Goal: Task Accomplishment & Management: Complete application form

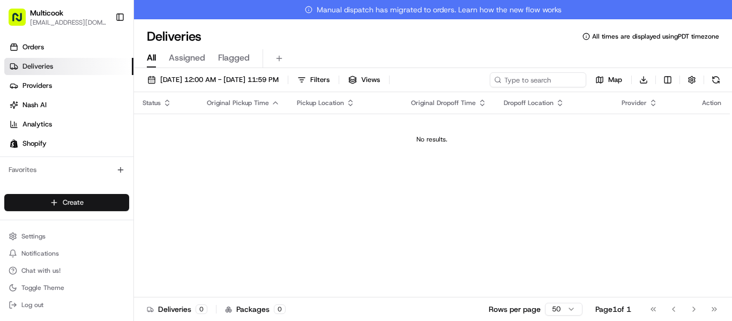
click at [62, 198] on html "Multicook info@multicook.la Toggle Sidebar Orders Deliveries Providers Nash AI …" at bounding box center [366, 160] width 732 height 321
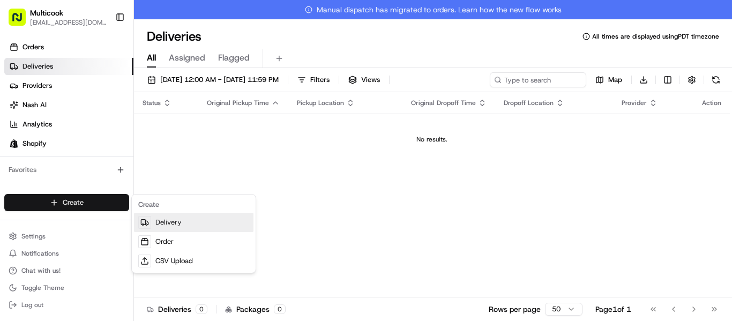
click at [199, 225] on link "Delivery" at bounding box center [194, 222] width 120 height 19
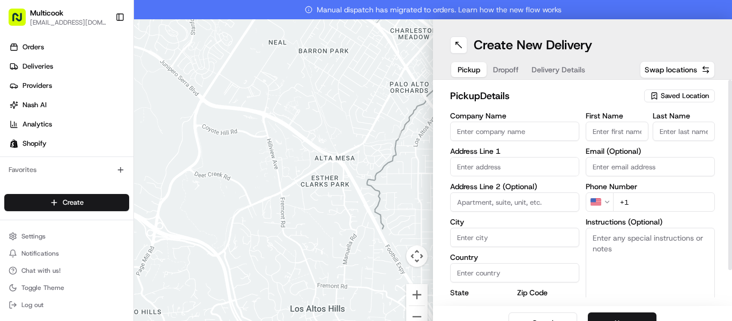
drag, startPoint x: 495, startPoint y: 128, endPoint x: 495, endPoint y: 121, distance: 7.0
click at [495, 128] on input "Company Name" at bounding box center [514, 131] width 129 height 19
click at [652, 95] on div "Saved Location" at bounding box center [679, 96] width 71 height 13
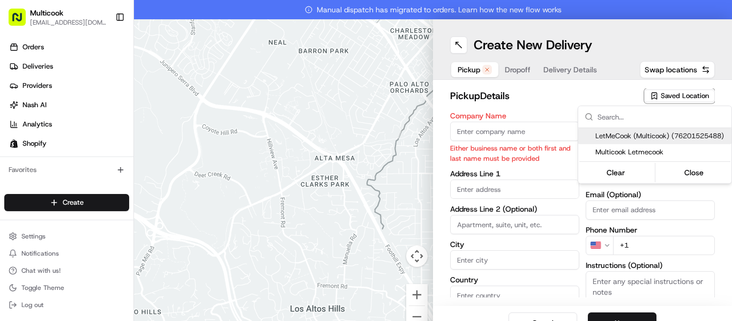
click at [626, 131] on span "LetMeCook (Multicook) (76201525488)" at bounding box center [661, 136] width 132 height 10
type input "LetMeCook (Multicook)"
type input "4364 Woodman Ave"
type input "Los Angeles"
type input "US"
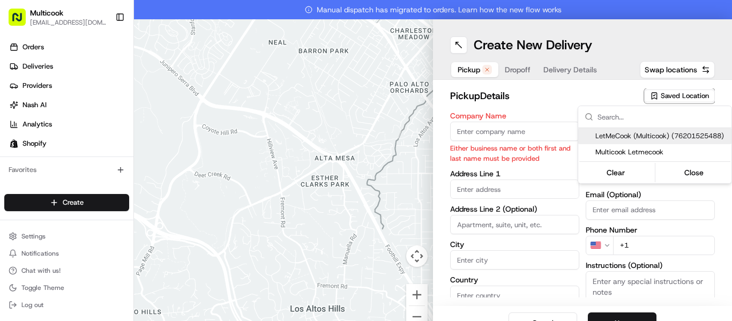
type input "CA"
type input "91423"
type input "Mykola"
type input "Nikityuk"
type input "[EMAIL_ADDRESS][DOMAIN_NAME]"
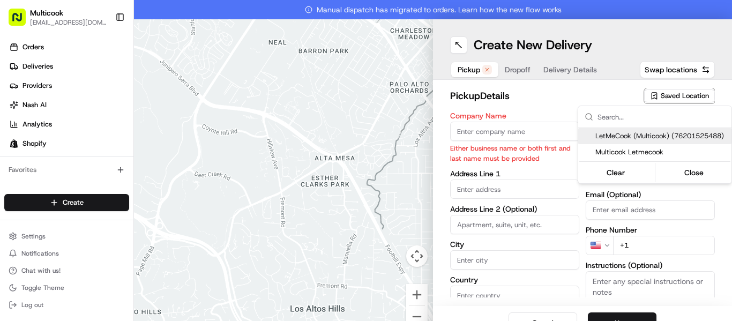
type input "+1 818 245 5354"
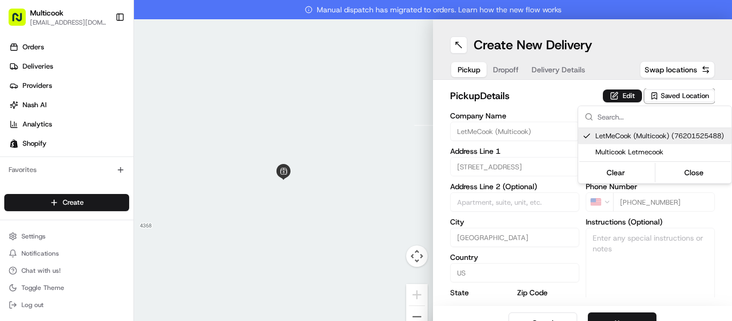
click at [562, 81] on html "Multicook info@multicook.la Toggle Sidebar Orders Deliveries Providers Nash AI …" at bounding box center [366, 160] width 732 height 321
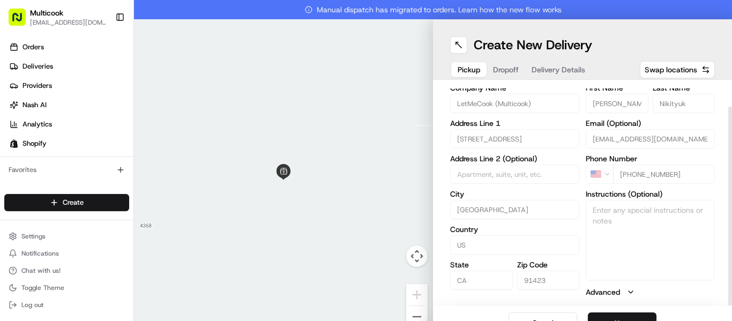
scroll to position [19, 0]
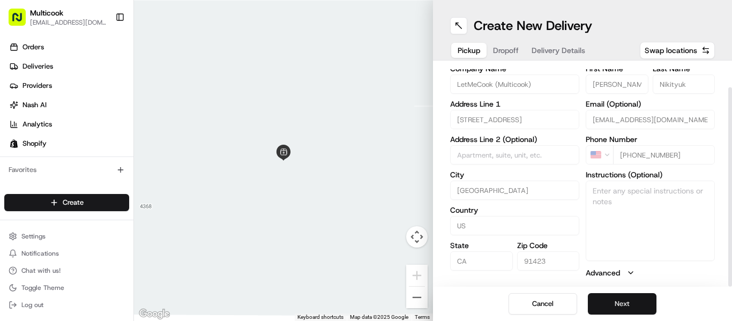
click at [606, 294] on button "Next" at bounding box center [622, 303] width 69 height 21
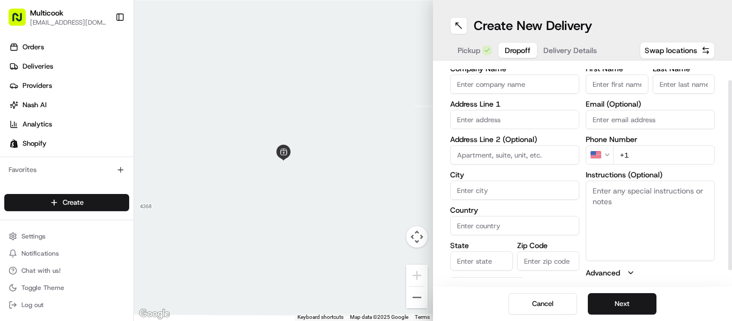
scroll to position [0, 0]
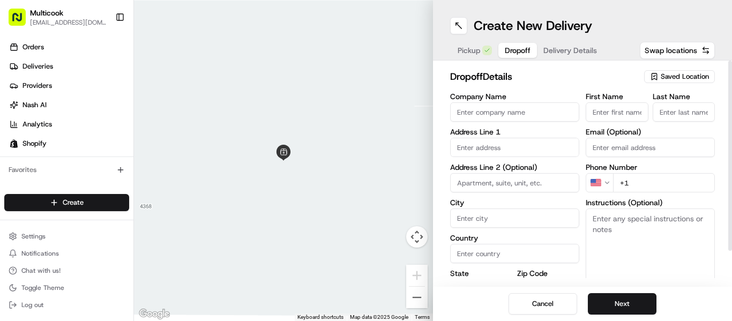
drag, startPoint x: 599, startPoint y: 114, endPoint x: 609, endPoint y: 113, distance: 10.8
click at [599, 114] on input "First Name" at bounding box center [617, 111] width 63 height 19
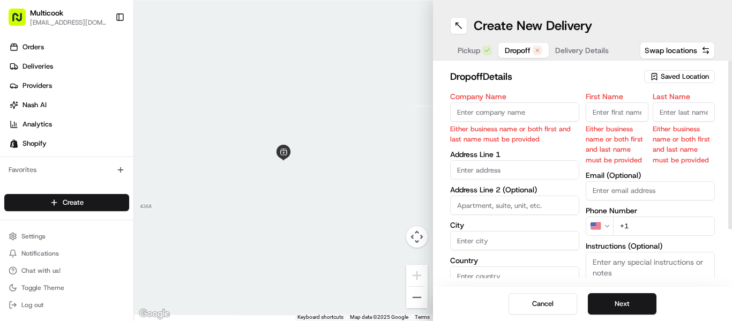
click at [592, 120] on input "First Name" at bounding box center [617, 111] width 63 height 19
paste input "Tatevik Davtyan"
type input "Tatevik"
click at [698, 109] on input "Last Name" at bounding box center [684, 111] width 63 height 19
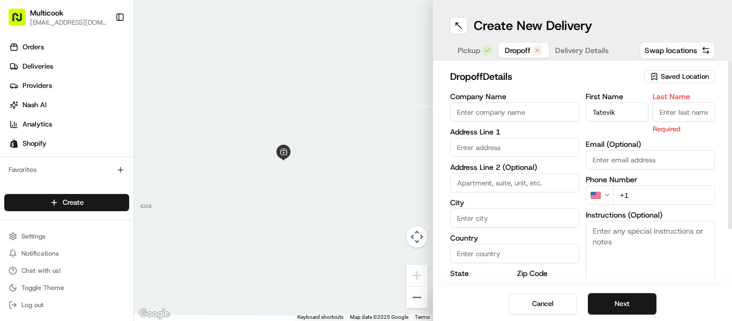
paste input "Tatevik Davtyan"
drag, startPoint x: 675, startPoint y: 110, endPoint x: 631, endPoint y: 94, distance: 46.6
click at [631, 94] on div "First Name Tatevik Last Name Tatevik Davtyan Required" at bounding box center [650, 113] width 129 height 41
type input "Davtyan"
click at [480, 153] on input "text" at bounding box center [514, 147] width 129 height 19
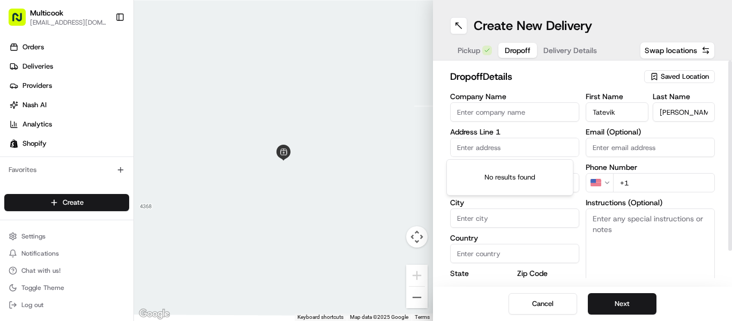
paste input "327 Allen Avenue Glendale, CA 91201"
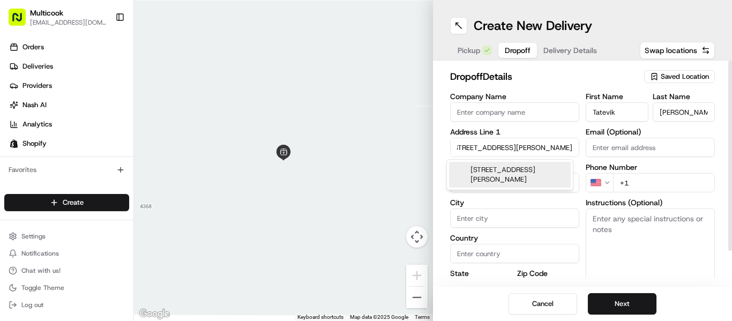
click at [492, 168] on div "327 Allen Avenue, Glendale, CA 91201" at bounding box center [510, 175] width 122 height 26
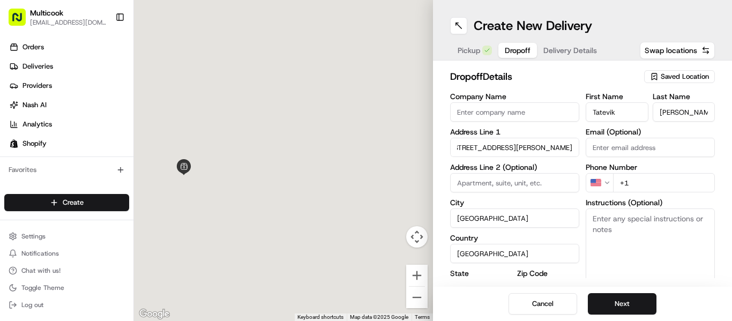
type input "[STREET_ADDRESS][PERSON_NAME]"
type input "Glendale"
type input "United States"
type input "CA"
type input "91201"
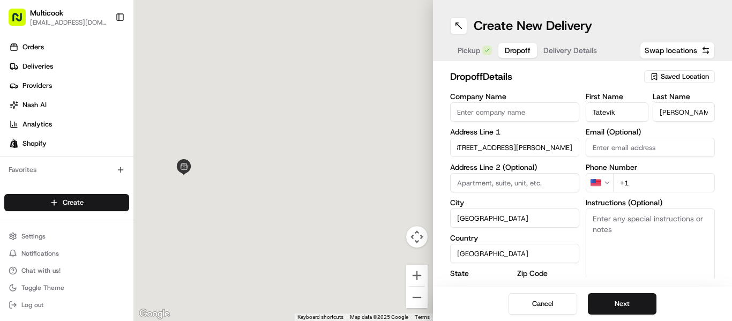
type input "327 Allen Avenue"
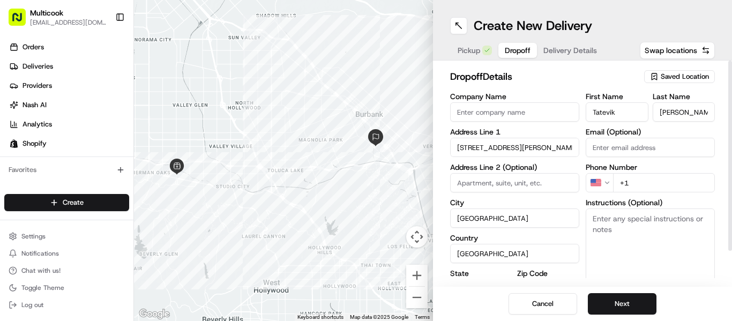
click at [627, 178] on input "+1" at bounding box center [664, 182] width 102 height 19
paste input "818 858 8098"
type input "+1 818 858 8098"
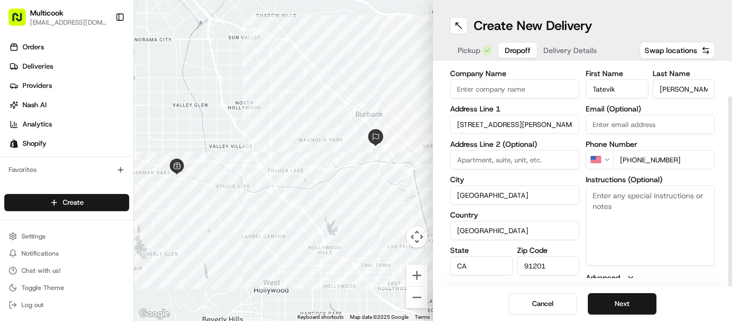
scroll to position [40, 0]
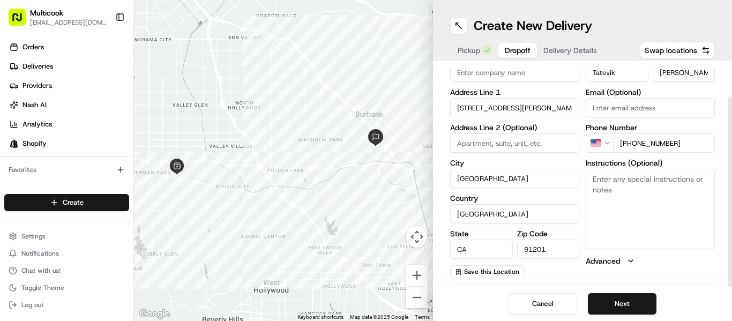
click at [607, 166] on label "Instructions (Optional)" at bounding box center [650, 163] width 129 height 8
click at [607, 169] on textarea "Instructions (Optional)" at bounding box center [650, 209] width 129 height 80
click at [612, 190] on textarea "Instructions (Optional)" at bounding box center [650, 209] width 129 height 80
paste textarea "Leave at the door"
type textarea "Leave at the door"
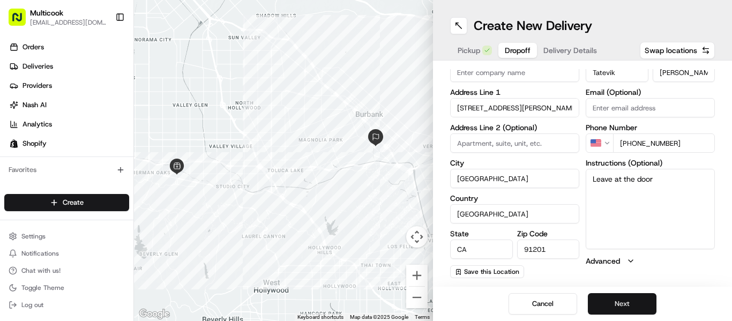
click at [623, 301] on button "Next" at bounding box center [622, 303] width 69 height 21
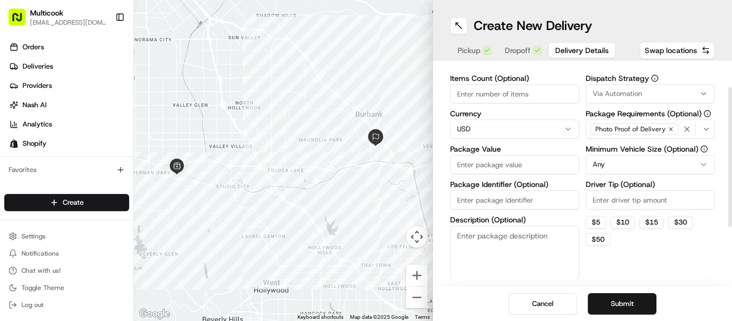
click at [525, 98] on input "Items Count (Optional)" at bounding box center [514, 93] width 129 height 19
type input "1"
click at [519, 158] on input "Package Value" at bounding box center [514, 164] width 129 height 19
type input "92"
click at [622, 299] on button "Submit" at bounding box center [622, 303] width 69 height 21
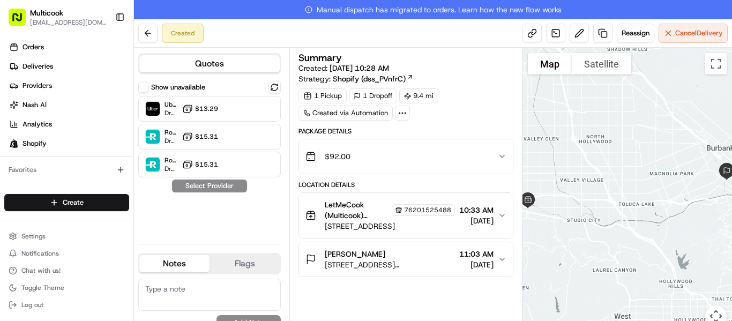
click at [394, 255] on div "[PERSON_NAME]" at bounding box center [390, 254] width 130 height 11
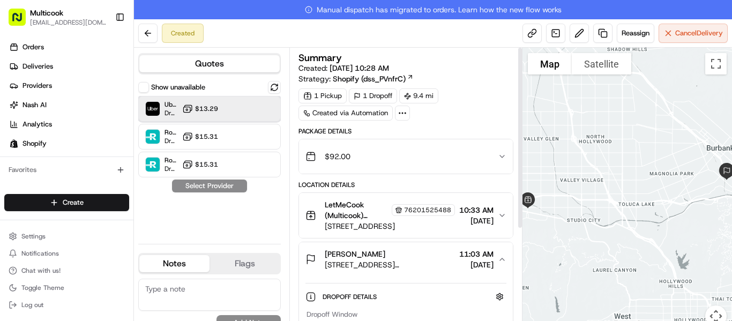
click at [230, 101] on div "Uber Dropoff ETA 45 minutes $13.29" at bounding box center [209, 109] width 143 height 26
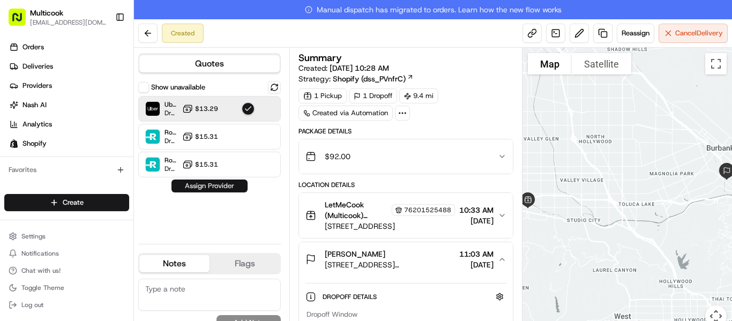
click at [229, 182] on button "Assign Provider" at bounding box center [210, 186] width 76 height 13
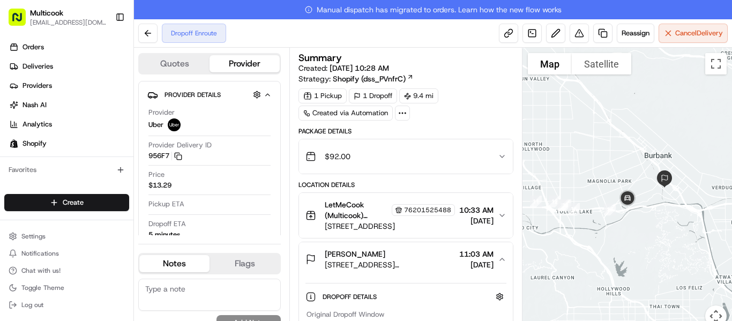
drag, startPoint x: 705, startPoint y: 219, endPoint x: 641, endPoint y: 226, distance: 64.2
click at [641, 226] on div at bounding box center [628, 194] width 210 height 292
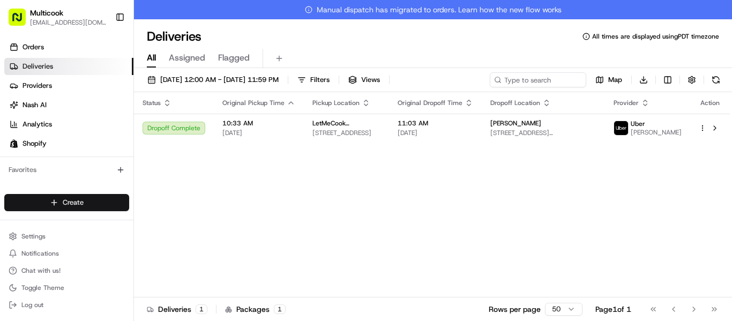
click at [113, 199] on html "Multicook info@multicook.la Toggle Sidebar Orders Deliveries Providers Nash AI …" at bounding box center [366, 160] width 732 height 321
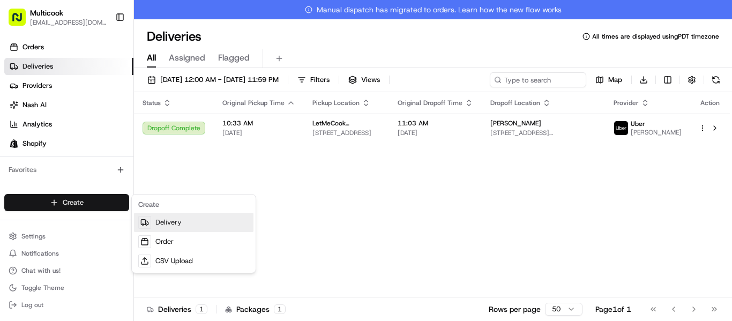
click at [162, 223] on link "Delivery" at bounding box center [194, 222] width 120 height 19
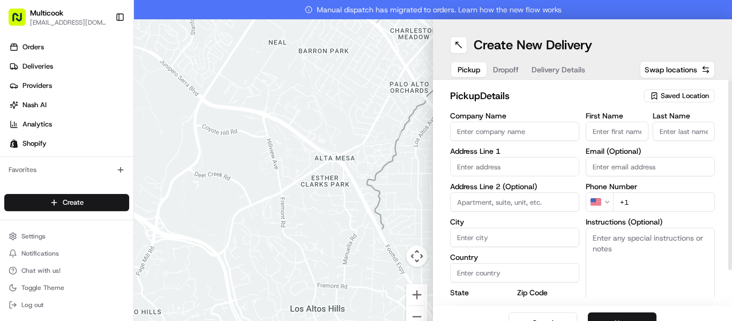
drag, startPoint x: 651, startPoint y: 101, endPoint x: 652, endPoint y: 95, distance: 5.6
click at [651, 100] on div "Saved Location" at bounding box center [679, 96] width 71 height 13
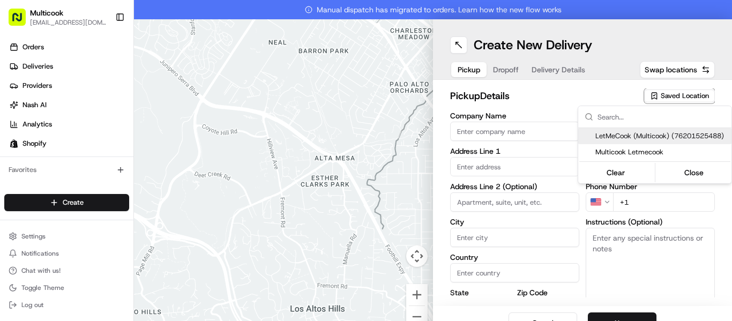
click at [645, 140] on span "LetMeCook (Multicook) (76201525488)" at bounding box center [661, 136] width 132 height 10
type input "LetMeCook (Multicook)"
type input "4364 Woodman Ave"
type input "Los Angeles"
type input "US"
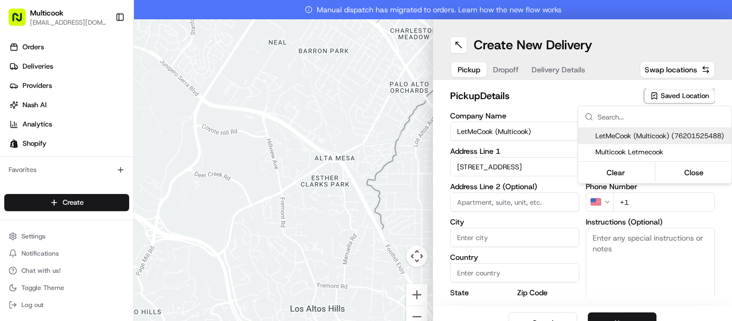
type input "CA"
type input "91423"
type input "Mykola"
type input "Nikityuk"
type input "[EMAIL_ADDRESS][DOMAIN_NAME]"
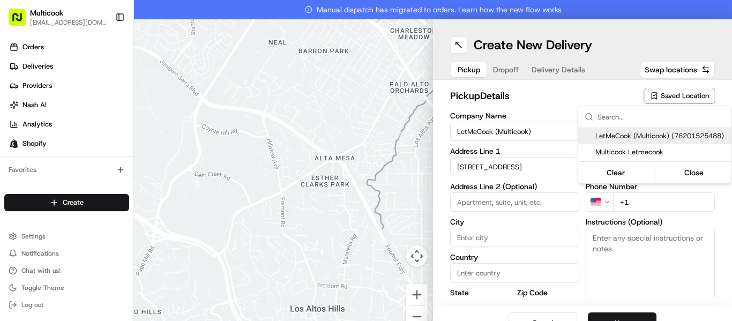
type input "+1 818 245 5354"
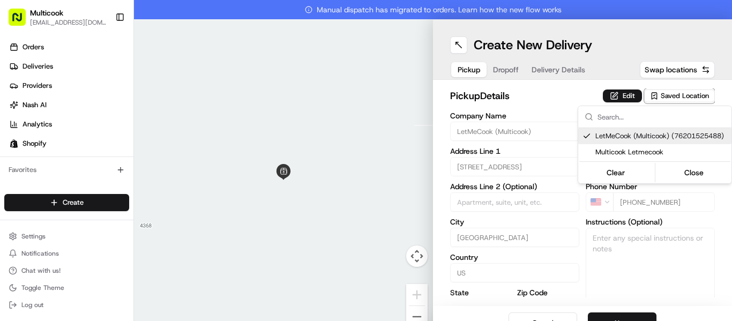
click at [566, 98] on html "Multicook info@multicook.la Toggle Sidebar Orders Deliveries Providers Nash AI …" at bounding box center [366, 160] width 732 height 321
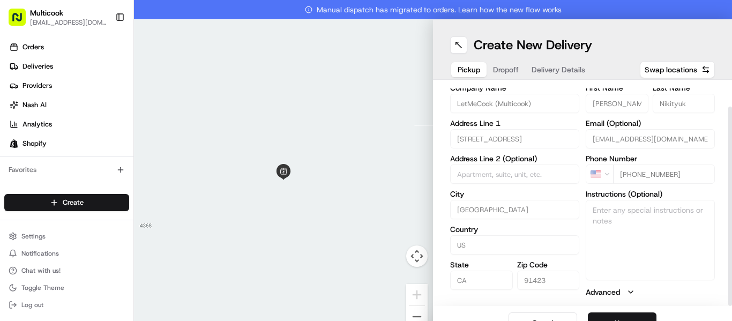
scroll to position [19, 0]
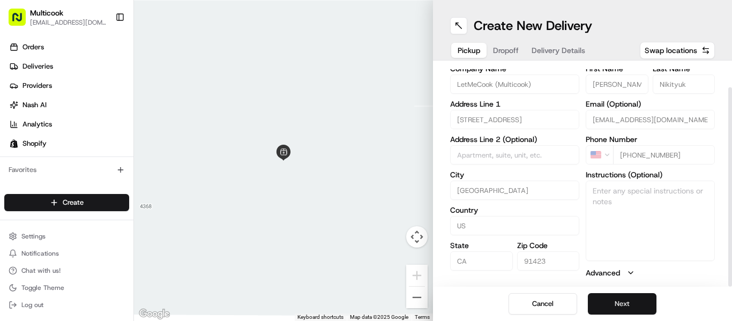
click at [602, 308] on button "Next" at bounding box center [622, 303] width 69 height 21
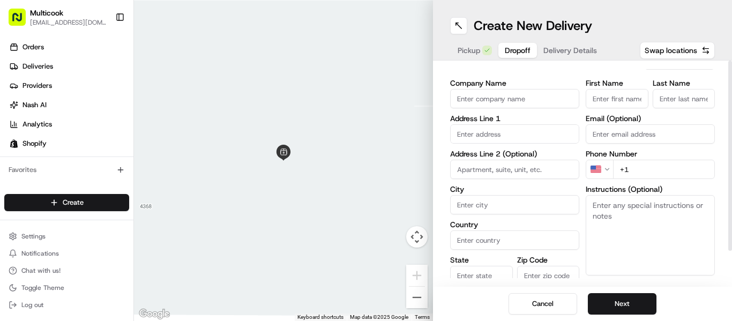
scroll to position [0, 0]
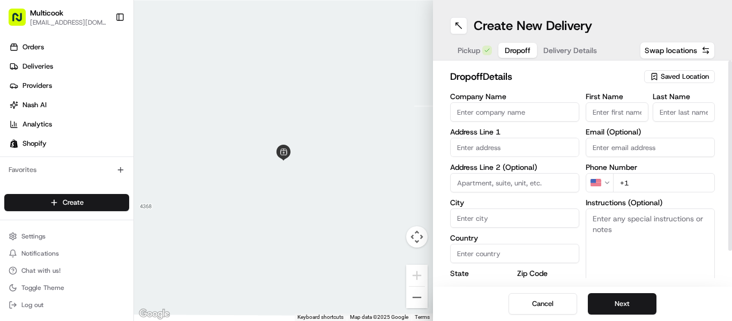
click at [593, 115] on input "First Name" at bounding box center [617, 111] width 63 height 19
type input "Toma"
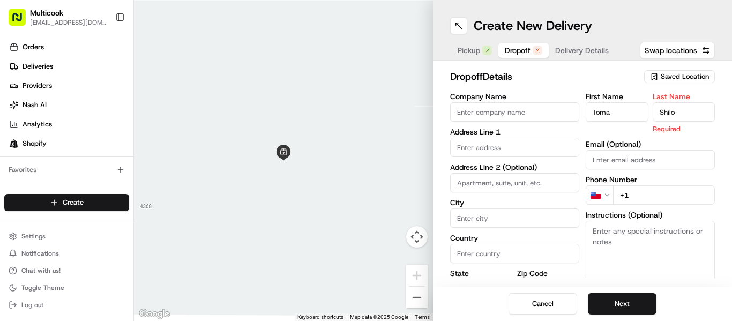
type input "Shilo"
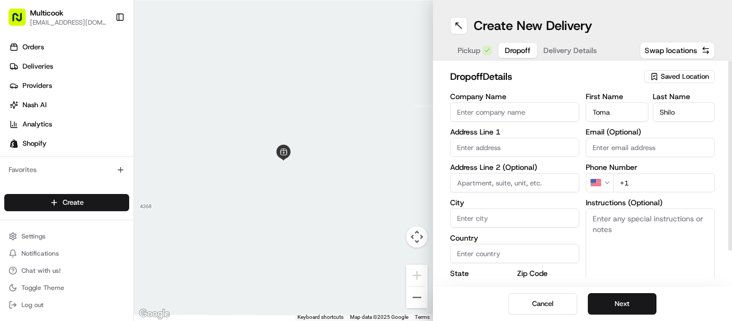
click at [525, 141] on input "text" at bounding box center [514, 147] width 129 height 19
paste input "760 Serrano Avenue Apt 525 Los Angeles, CA 90005"
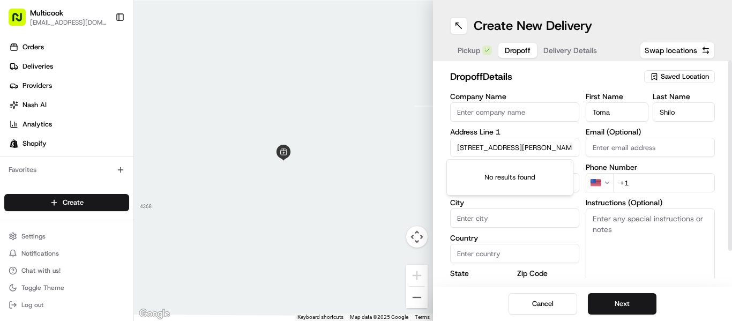
scroll to position [0, 61]
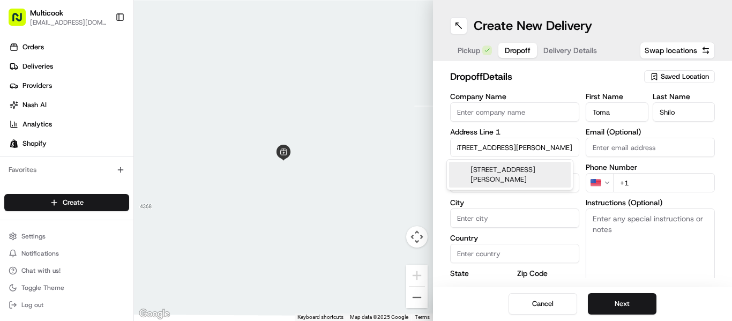
click at [520, 170] on div "760 Serrano Avenue apt 525, Los Angeles, CA 90005" at bounding box center [510, 175] width 122 height 26
type input "760 Serrano Ave #525, Los Angeles, CA 90005, USA"
type input "525"
type input "Los Angeles"
type input "United States"
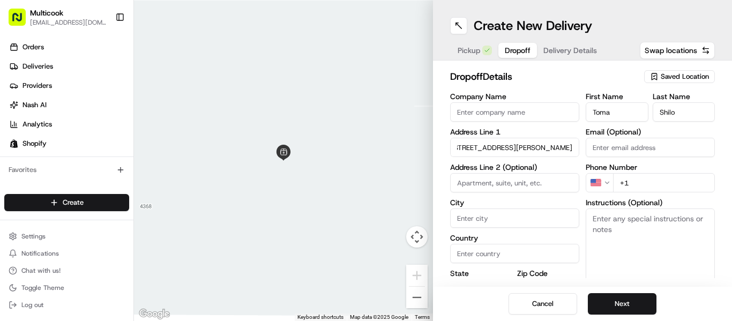
type input "CA"
type input "90005"
type input "760 Serrano Avenue"
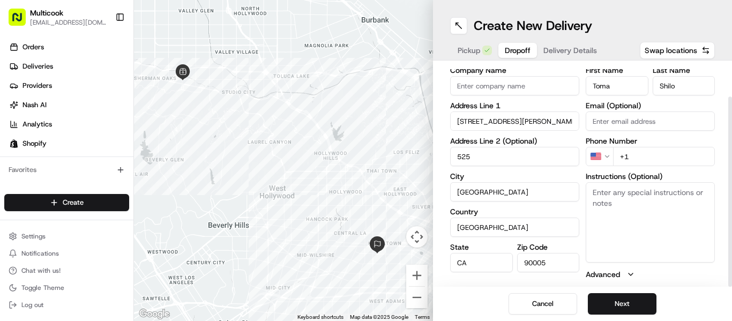
scroll to position [40, 0]
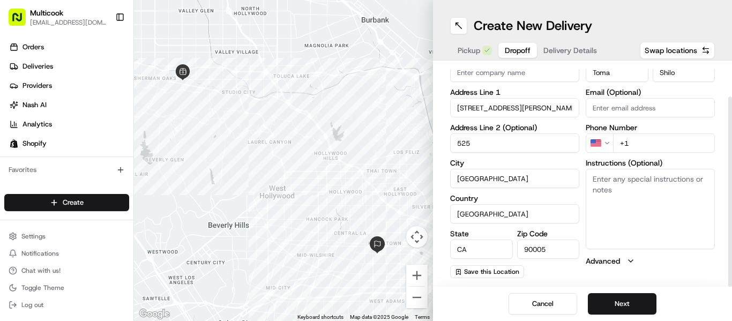
click at [453, 139] on input "525" at bounding box center [514, 142] width 129 height 19
type input "apt 525"
click at [635, 139] on input "+1" at bounding box center [664, 142] width 102 height 19
paste input "310 975 4902"
type input "+1 310 975 4902"
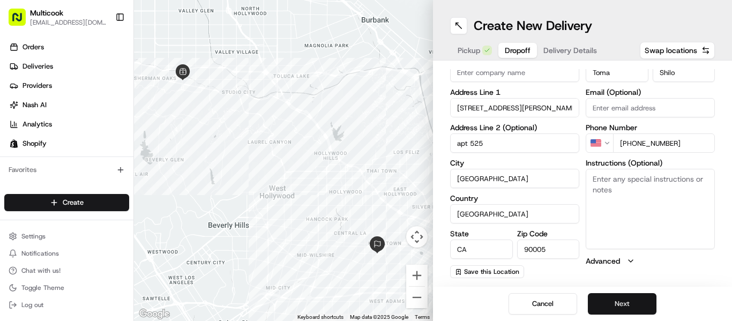
click at [606, 303] on button "Next" at bounding box center [622, 303] width 69 height 21
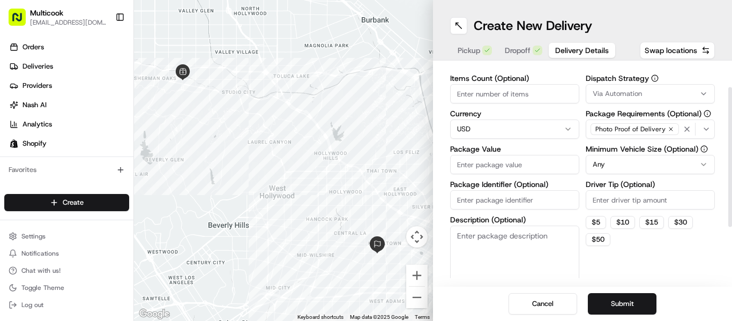
click at [504, 103] on input "Items Count (Optional)" at bounding box center [514, 93] width 129 height 19
type input "2"
click at [479, 163] on input "Package Value" at bounding box center [514, 164] width 129 height 19
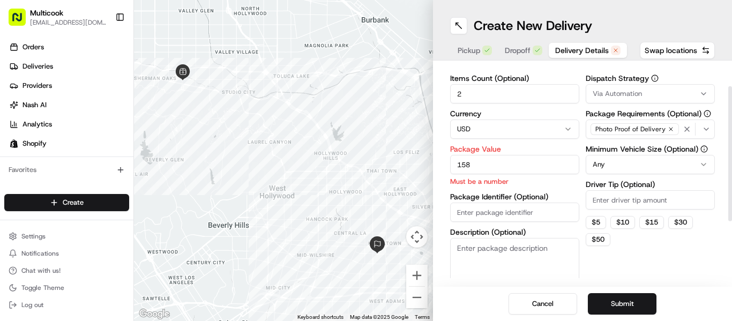
type input "158"
click at [598, 181] on label "Driver Tip (Optional)" at bounding box center [650, 185] width 129 height 8
click at [598, 190] on input "Driver Tip (Optional)" at bounding box center [650, 199] width 129 height 19
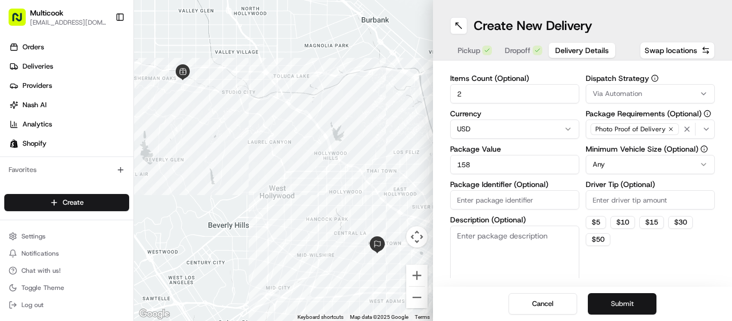
click at [601, 303] on button "Submit" at bounding box center [622, 303] width 69 height 21
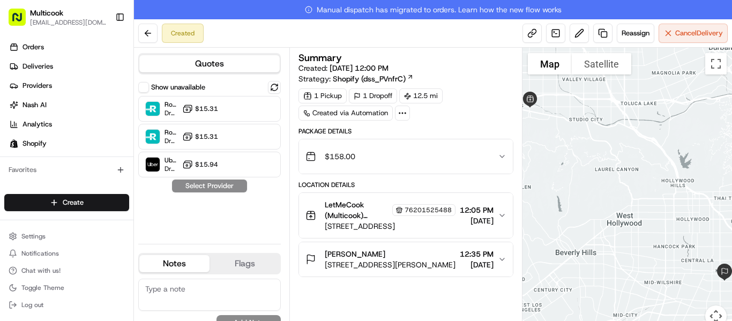
click at [370, 253] on div "[PERSON_NAME]" at bounding box center [390, 254] width 131 height 11
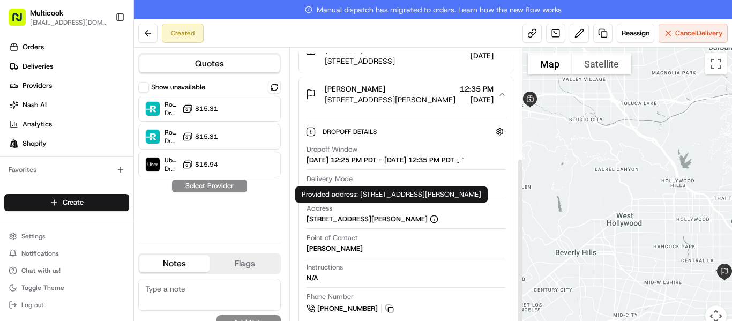
scroll to position [175, 0]
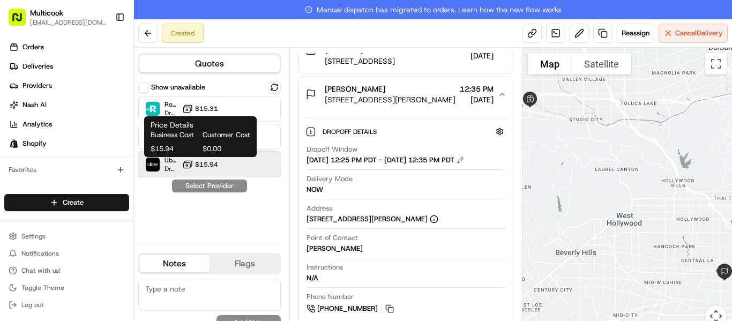
click at [244, 163] on div at bounding box center [248, 164] width 13 height 13
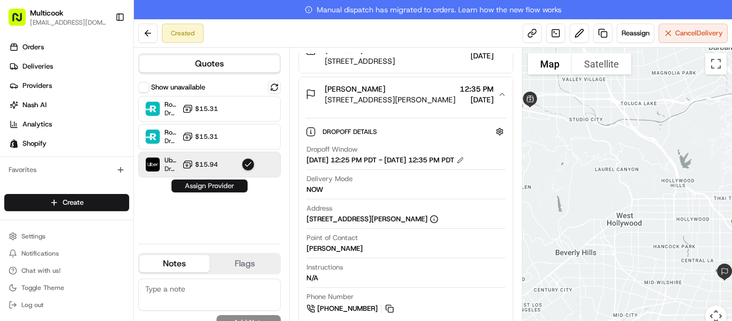
click at [222, 184] on button "Assign Provider" at bounding box center [210, 186] width 76 height 13
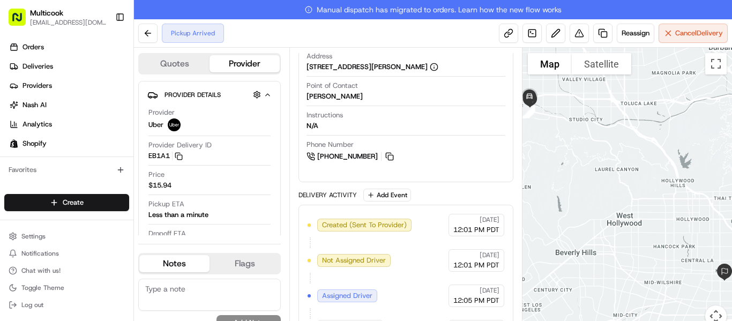
scroll to position [293, 0]
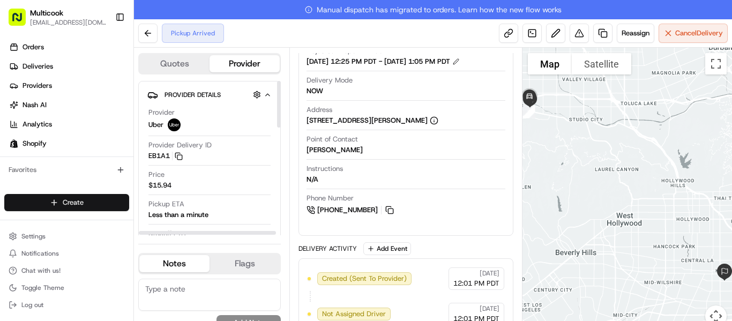
click at [98, 203] on html "Multicook info@multicook.la Toggle Sidebar Orders Deliveries Providers Nash AI …" at bounding box center [366, 160] width 732 height 321
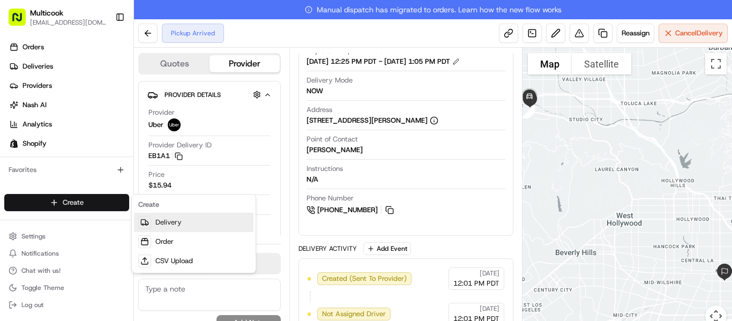
click at [167, 220] on link "Delivery" at bounding box center [194, 222] width 120 height 19
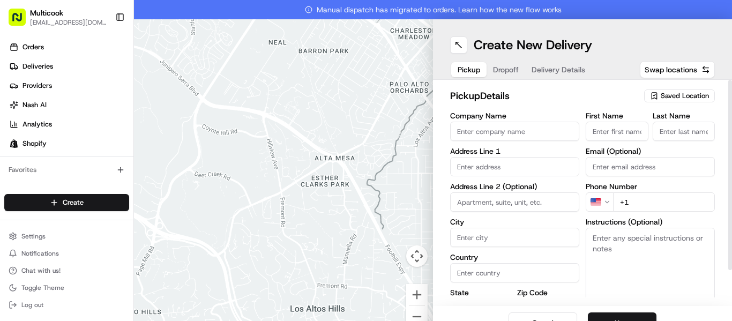
click at [682, 96] on span "Saved Location" at bounding box center [685, 96] width 48 height 10
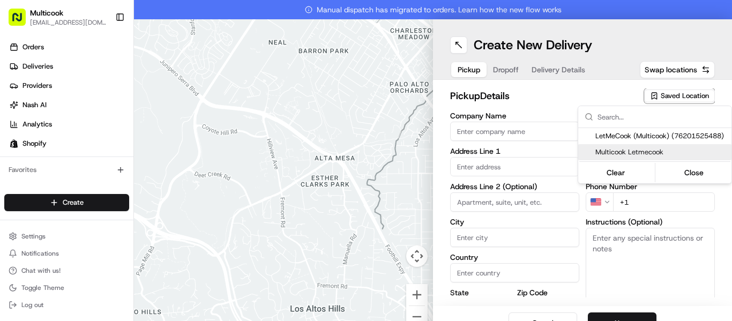
click at [646, 150] on span "Multicook Letmecook" at bounding box center [661, 152] width 132 height 10
type input "Multicook Letmecook"
type input "4364 Woodman Ave"
type input "Los Angeles"
type input "US"
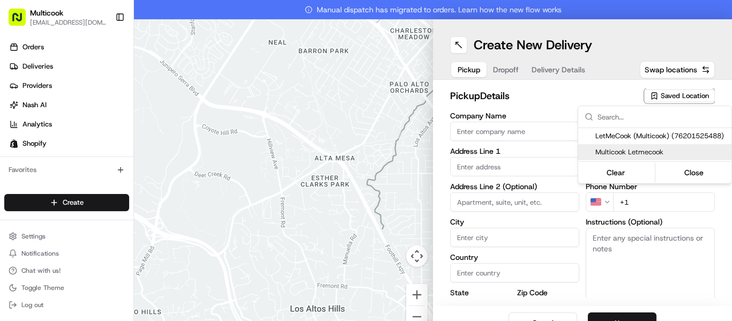
type input "CA"
type input "91423"
type input "Mykola"
type input "Nikityuk"
type input "[EMAIL_ADDRESS][DOMAIN_NAME]"
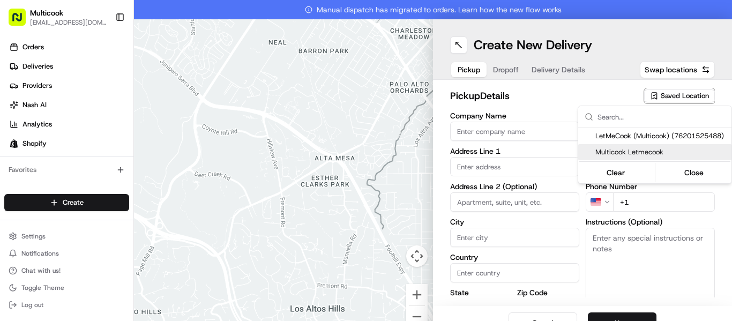
type input "+1 818 245 5354"
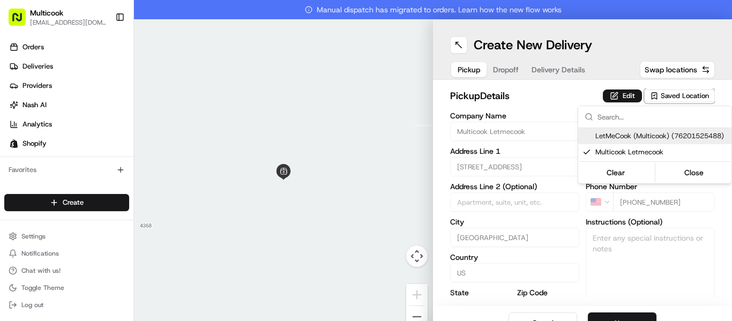
click at [548, 87] on html "Multicook info@multicook.la Toggle Sidebar Orders Deliveries Providers Nash AI …" at bounding box center [366, 160] width 732 height 321
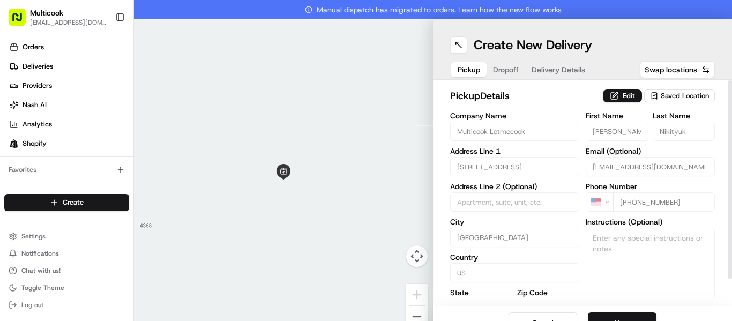
click at [635, 312] on button "Next" at bounding box center [622, 322] width 69 height 21
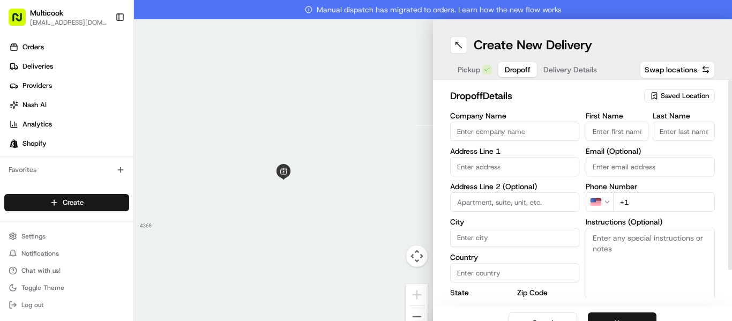
click at [728, 118] on div at bounding box center [730, 193] width 4 height 226
click at [624, 124] on input "First Name" at bounding box center [617, 131] width 63 height 19
paste input "[PERSON_NAME]"
click at [624, 129] on input "[PERSON_NAME]" at bounding box center [617, 131] width 63 height 19
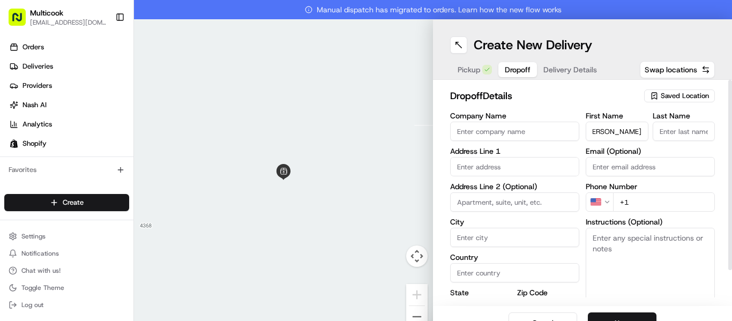
click at [624, 129] on input "[PERSON_NAME]" at bounding box center [617, 131] width 63 height 19
type input "Tamara"
click at [682, 135] on input "Last Name" at bounding box center [684, 131] width 63 height 19
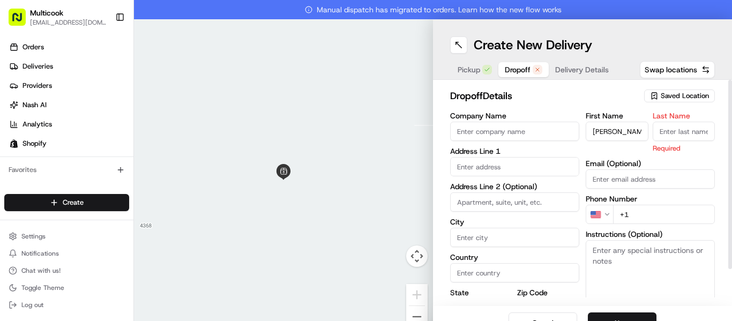
paste input "Zendehdel"
type input "Zendehdel"
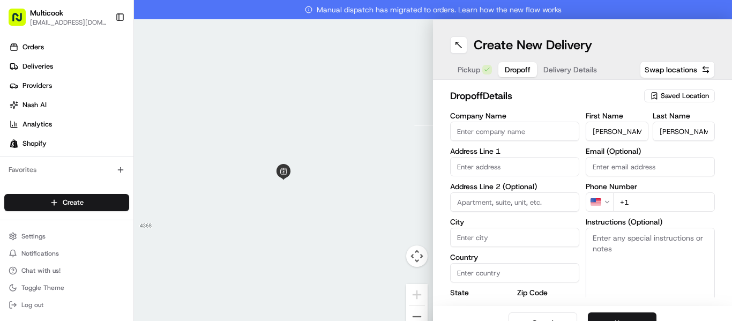
click at [711, 182] on div "dropoff Details Saved Location Company Name Address Line 1 Address Line 2 (Opti…" at bounding box center [582, 193] width 299 height 226
click at [482, 165] on input "text" at bounding box center [514, 166] width 129 height 19
paste input "5140 Alhama Drive"
click at [502, 195] on div "5140 Alhama Drive, Woodland Hills, CA" at bounding box center [510, 189] width 122 height 16
type input "[STREET_ADDRESS]"
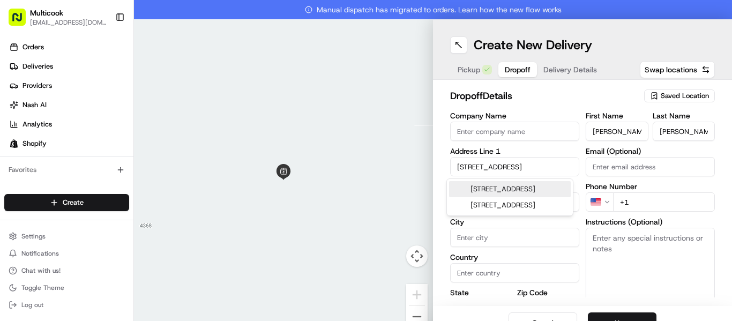
type input "Los Angeles"
type input "United States"
type input "CA"
type input "91364"
type input "5140 Alhama Drive"
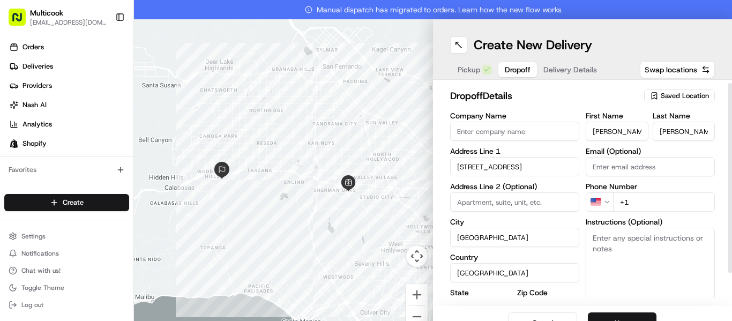
scroll to position [40, 0]
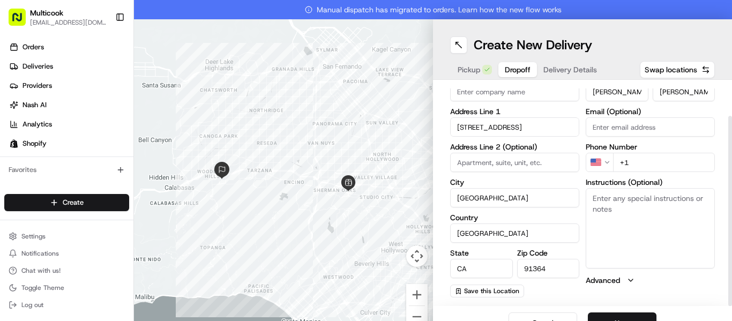
click at [635, 166] on input "+1" at bounding box center [664, 162] width 102 height 19
type input "+1 424 522 4144"
click at [628, 315] on button "Next" at bounding box center [622, 322] width 69 height 21
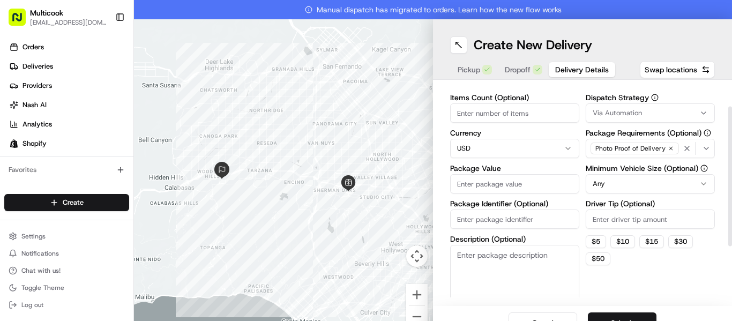
click at [475, 117] on input "Items Count (Optional)" at bounding box center [514, 112] width 129 height 19
type input "2"
click at [478, 183] on input "Package Value" at bounding box center [514, 183] width 129 height 19
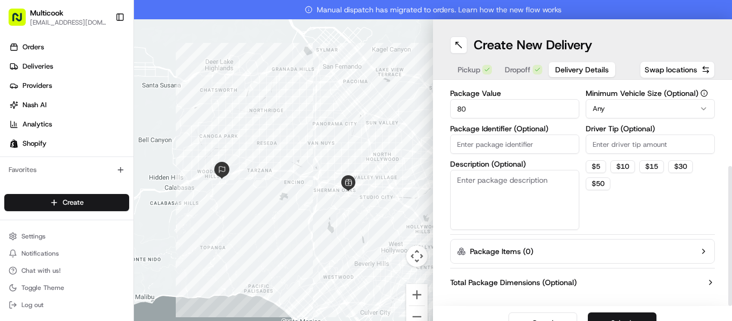
scroll to position [129, 0]
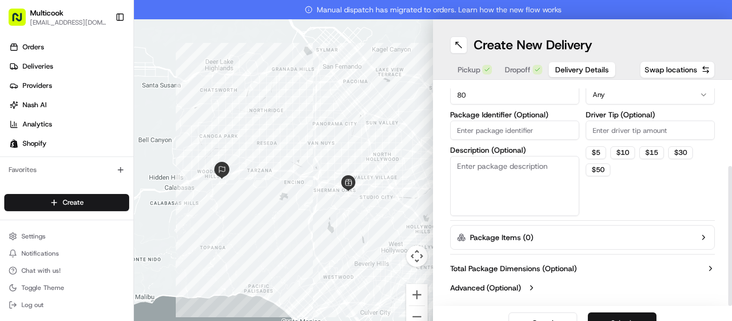
type input "80"
click at [632, 315] on button "Submit" at bounding box center [622, 322] width 69 height 21
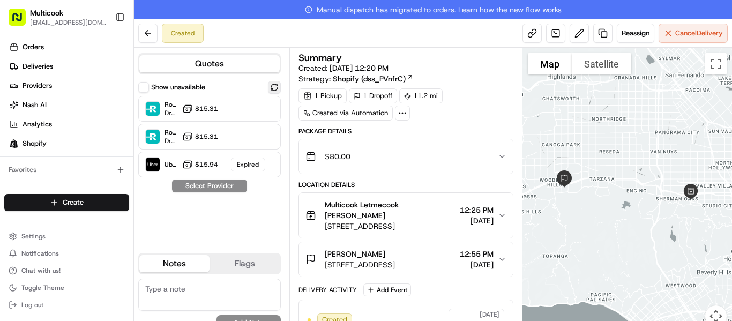
click at [275, 84] on button at bounding box center [274, 87] width 13 height 13
click at [245, 160] on div at bounding box center [248, 164] width 13 height 13
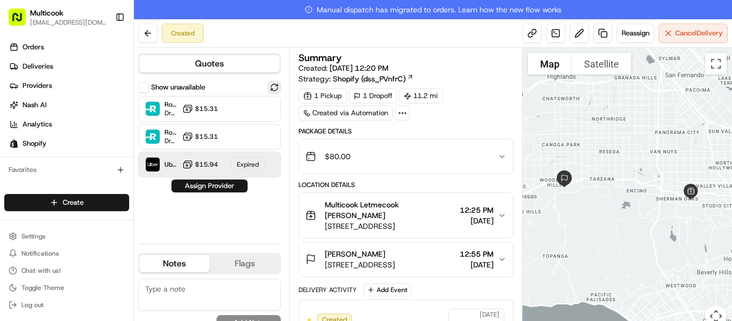
click at [277, 84] on button at bounding box center [274, 87] width 13 height 13
click at [226, 186] on button "Assign Provider" at bounding box center [210, 186] width 76 height 13
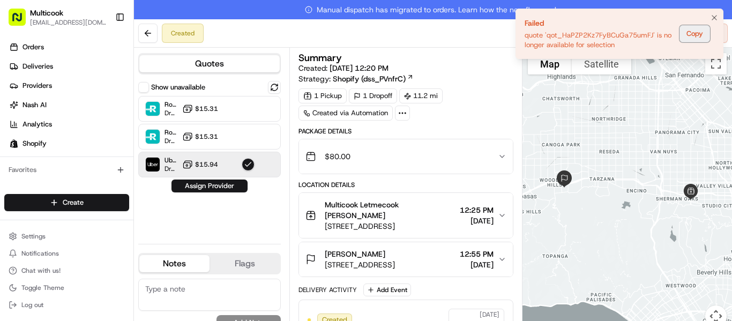
click at [691, 32] on button "Copy" at bounding box center [695, 33] width 31 height 17
click at [280, 88] on button at bounding box center [274, 87] width 13 height 13
click at [227, 182] on button "Assign Provider" at bounding box center [210, 186] width 76 height 13
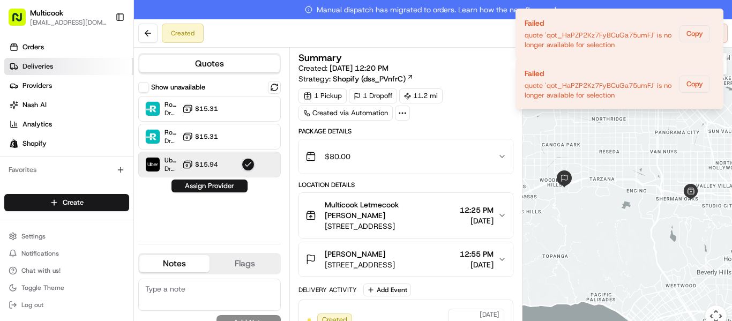
click at [50, 72] on link "Deliveries" at bounding box center [68, 66] width 129 height 17
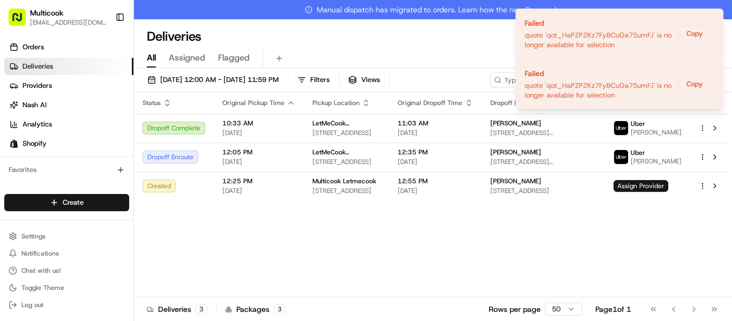
click at [239, 236] on div "Status Original Pickup Time Pickup Location Original Dropoff Time Dropoff Locat…" at bounding box center [432, 204] width 596 height 225
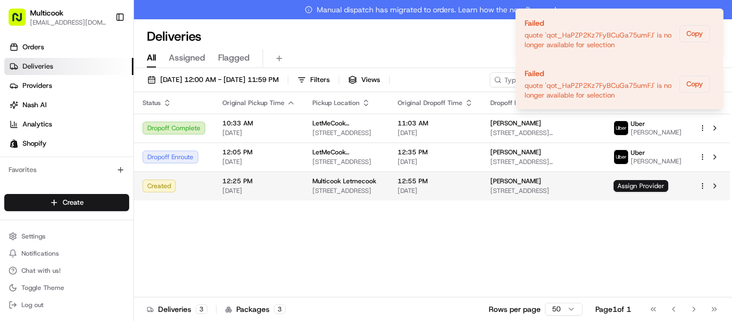
click at [272, 181] on span "12:25 PM" at bounding box center [258, 181] width 73 height 9
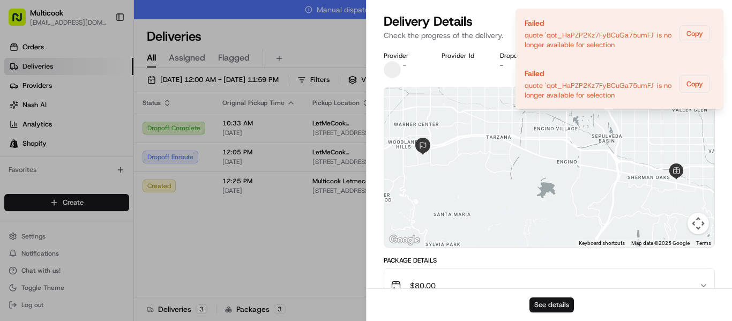
click at [549, 304] on button "See details" at bounding box center [552, 304] width 44 height 15
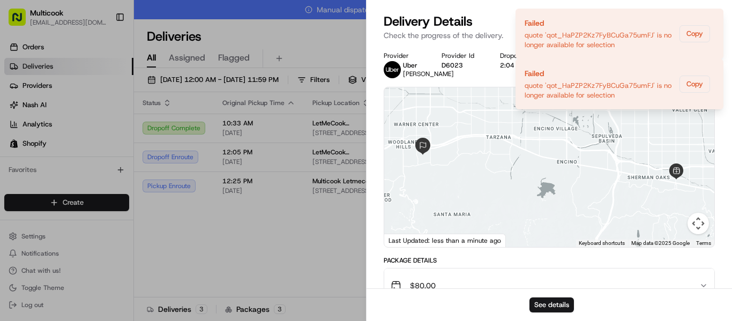
click at [508, 41] on div "Delivery Details Pickup Enroute Check the progress of the delivery." at bounding box center [550, 29] width 366 height 32
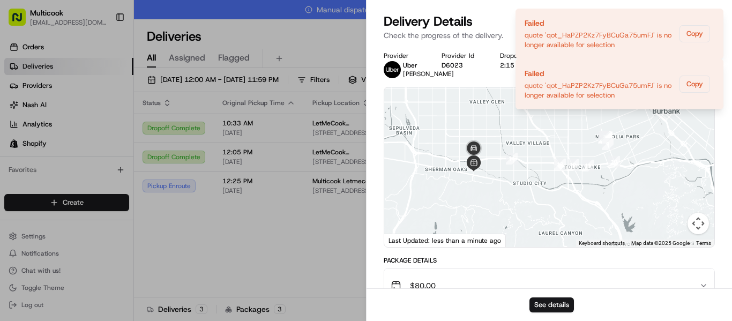
drag, startPoint x: 603, startPoint y: 165, endPoint x: 401, endPoint y: 157, distance: 202.8
click at [401, 157] on div at bounding box center [549, 167] width 330 height 160
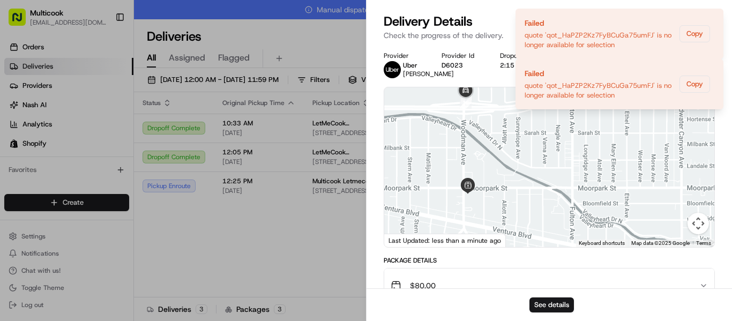
drag, startPoint x: 491, startPoint y: 141, endPoint x: 498, endPoint y: 153, distance: 14.2
click at [498, 153] on div at bounding box center [549, 167] width 330 height 160
drag, startPoint x: 604, startPoint y: 36, endPoint x: 727, endPoint y: 56, distance: 124.2
click at [732, 54] on div "Delivery Details Pickup Enroute Check the progress of the delivery. Provider Ub…" at bounding box center [550, 167] width 366 height 308
click at [623, 28] on div "Delivery Details Pickup Enroute" at bounding box center [549, 21] width 331 height 17
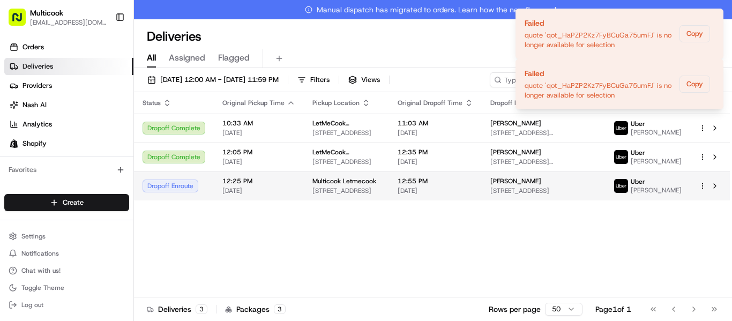
click at [381, 185] on div "Multicook Letmecook" at bounding box center [346, 181] width 68 height 9
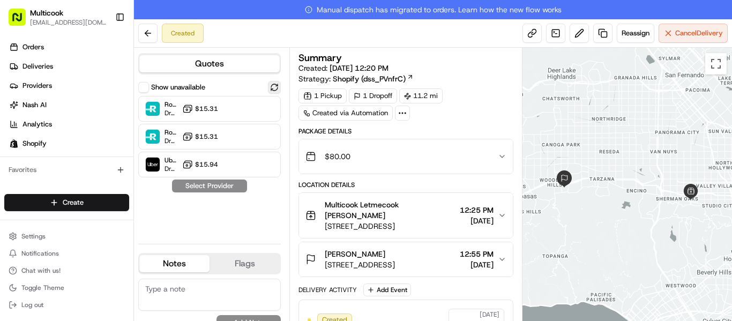
click at [277, 84] on button at bounding box center [274, 87] width 13 height 13
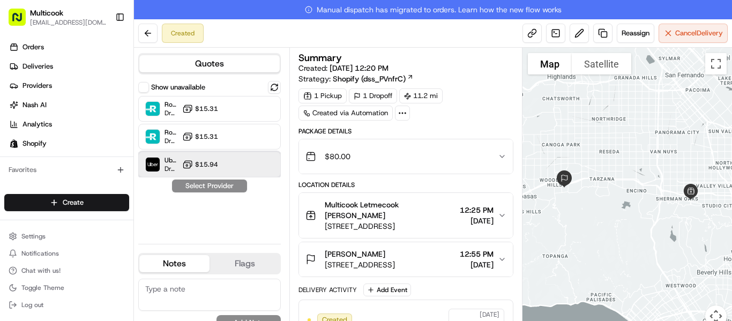
click at [233, 164] on div "Uber Dropoff ETA 49 minutes $15.94" at bounding box center [209, 165] width 143 height 26
click at [232, 188] on button "Assign Provider" at bounding box center [210, 186] width 76 height 13
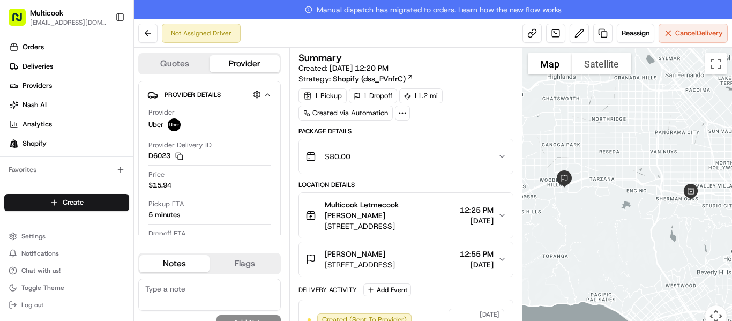
click at [505, 249] on button "[PERSON_NAME] [STREET_ADDRESS] 12:55 PM [DATE]" at bounding box center [406, 259] width 214 height 34
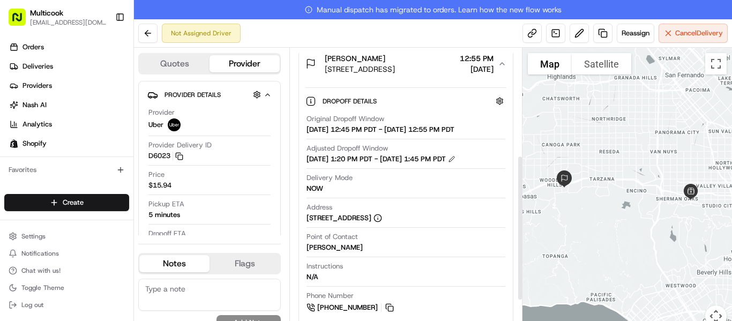
scroll to position [214, 0]
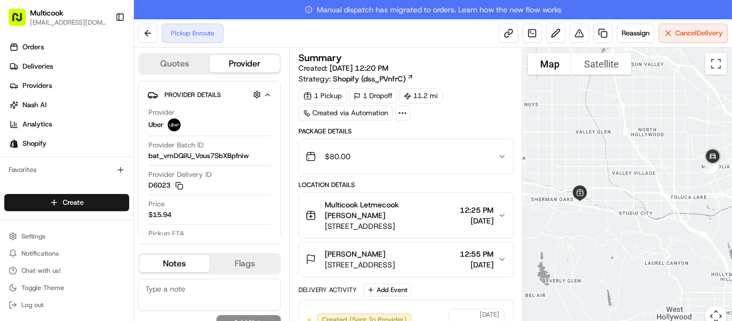
drag, startPoint x: 696, startPoint y: 221, endPoint x: 609, endPoint y: 219, distance: 86.3
click at [609, 219] on div at bounding box center [628, 194] width 210 height 292
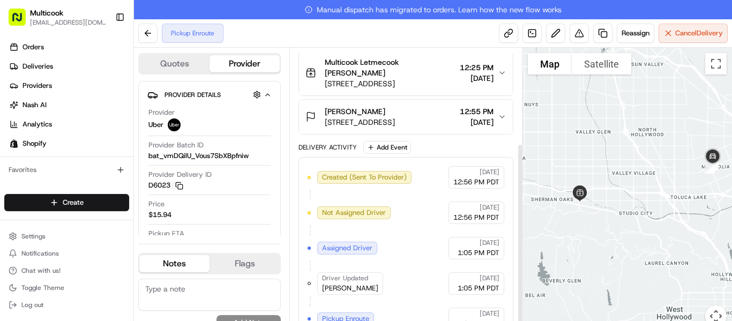
scroll to position [147, 0]
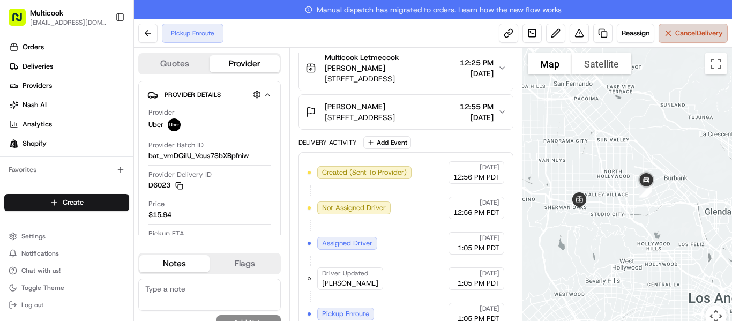
click at [693, 41] on button "Cancel Delivery" at bounding box center [693, 33] width 69 height 19
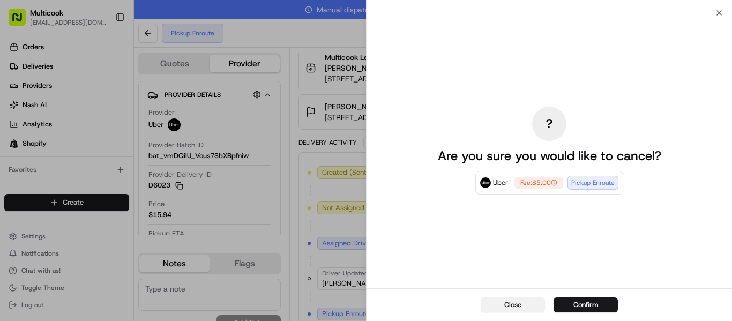
click at [498, 300] on button "Close" at bounding box center [513, 304] width 64 height 15
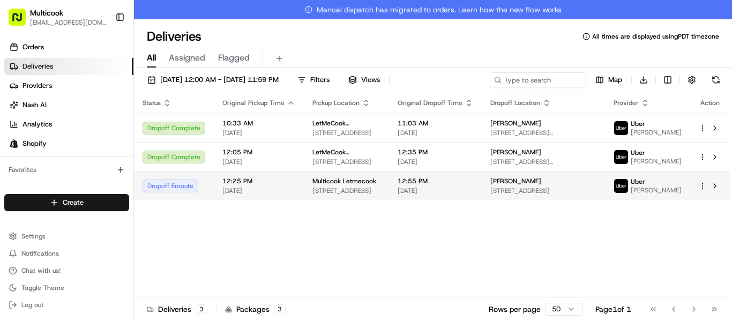
click at [294, 194] on td "12:25 PM [DATE]" at bounding box center [259, 186] width 90 height 29
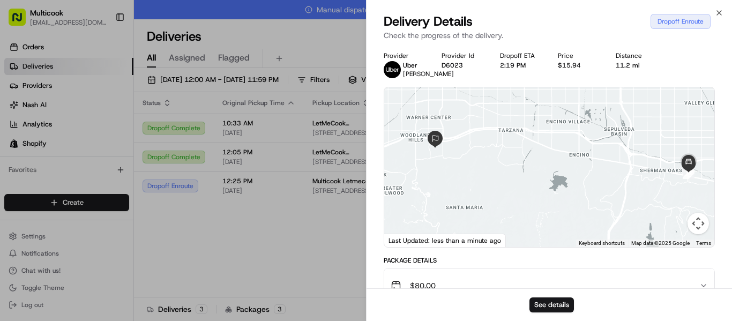
drag, startPoint x: 571, startPoint y: 217, endPoint x: 586, endPoint y: 212, distance: 15.8
click at [586, 212] on div at bounding box center [549, 167] width 330 height 160
